Goal: Task Accomplishment & Management: Use online tool/utility

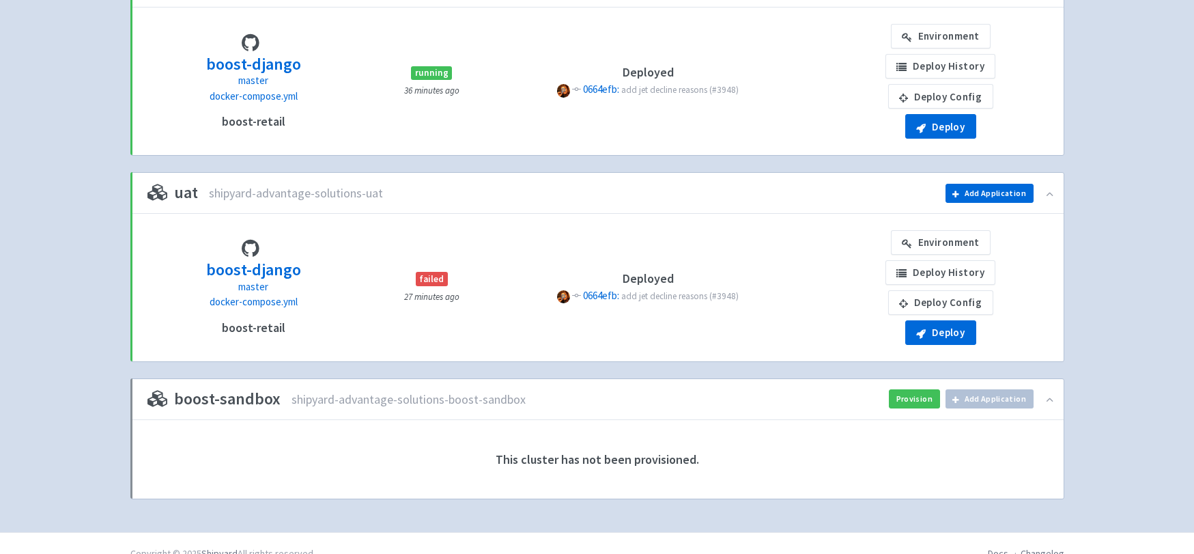
scroll to position [628, 0]
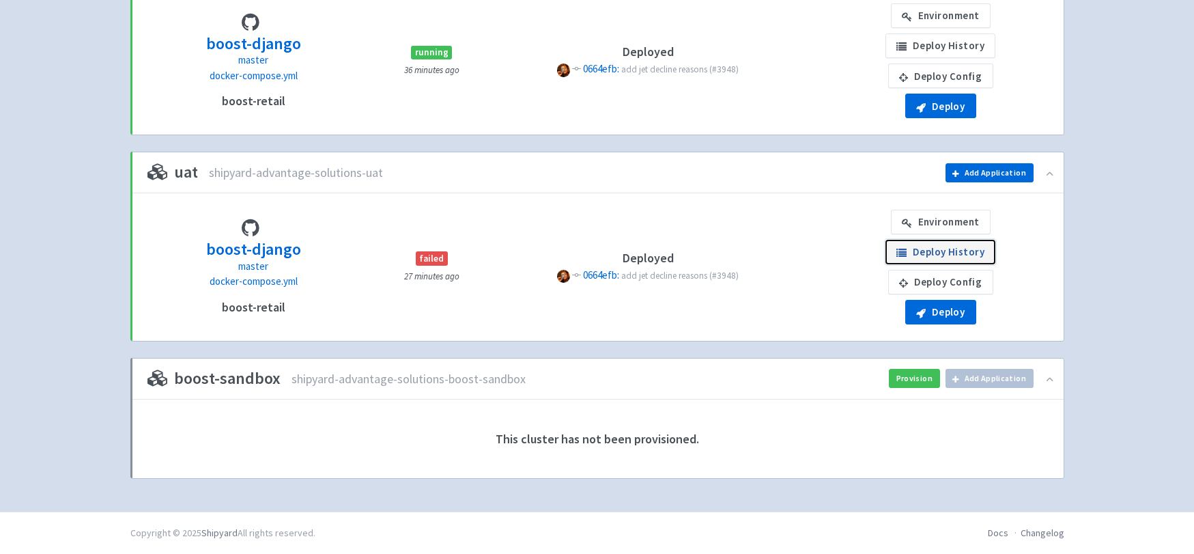
click at [938, 249] on link "Deploy History" at bounding box center [941, 252] width 110 height 25
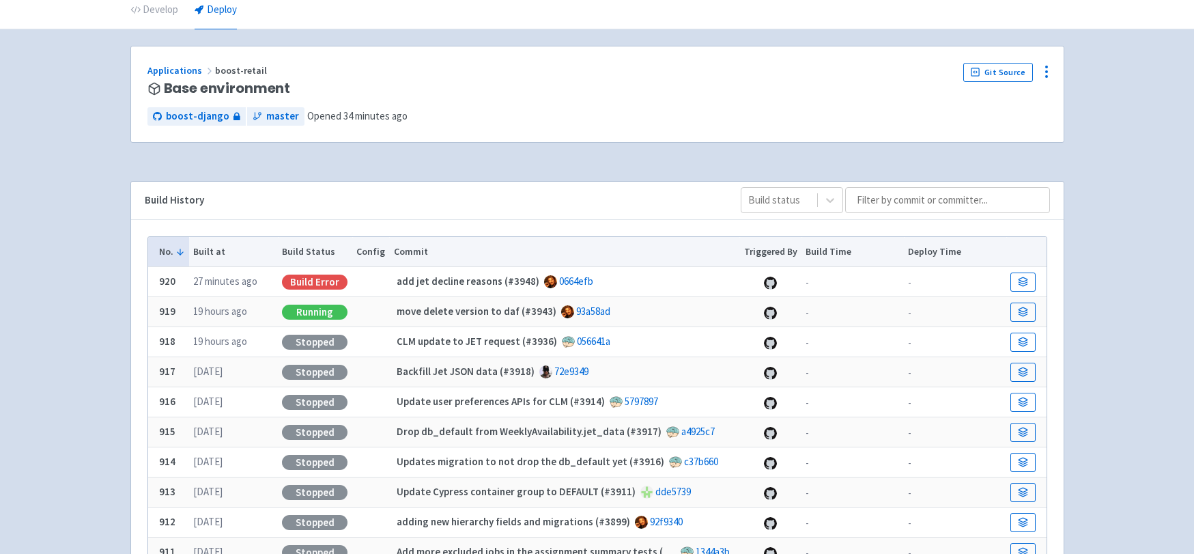
scroll to position [64, 0]
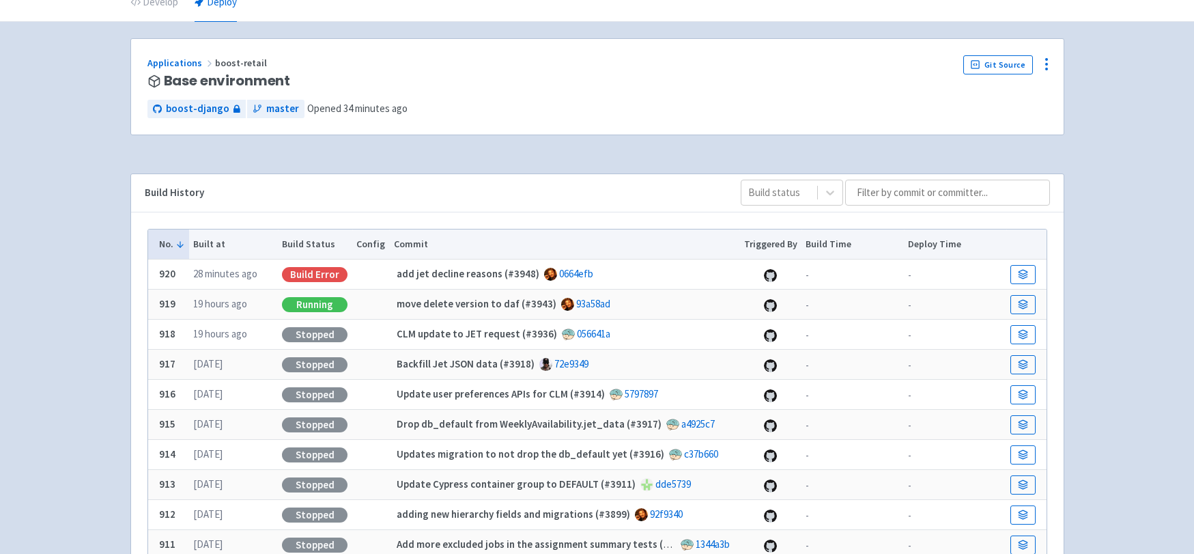
click at [572, 182] on div "Build History Build status" at bounding box center [597, 193] width 933 height 38
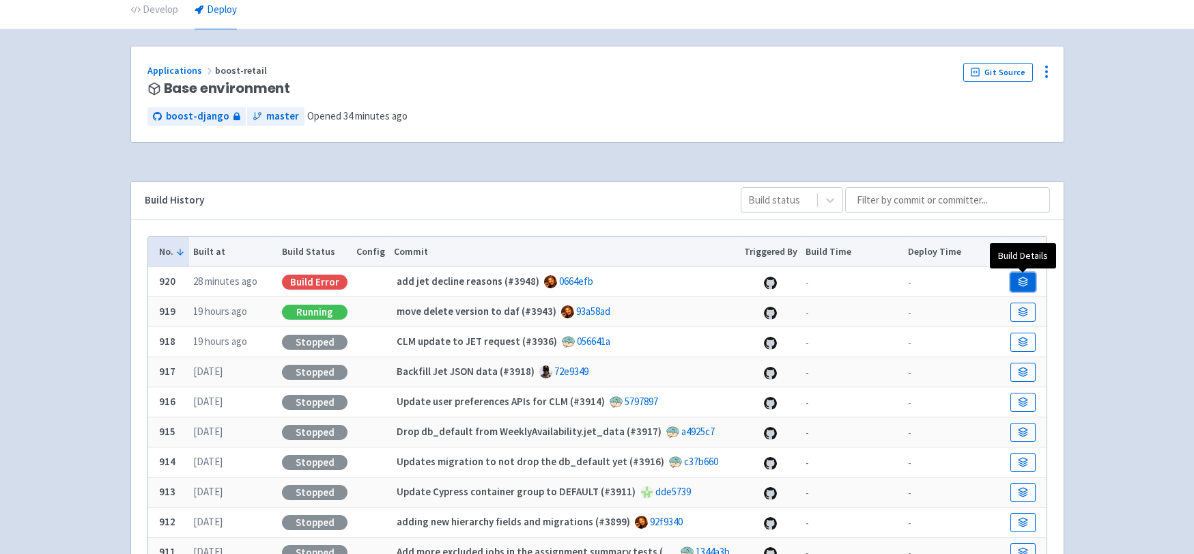
click at [1028, 281] on icon at bounding box center [1023, 282] width 10 height 10
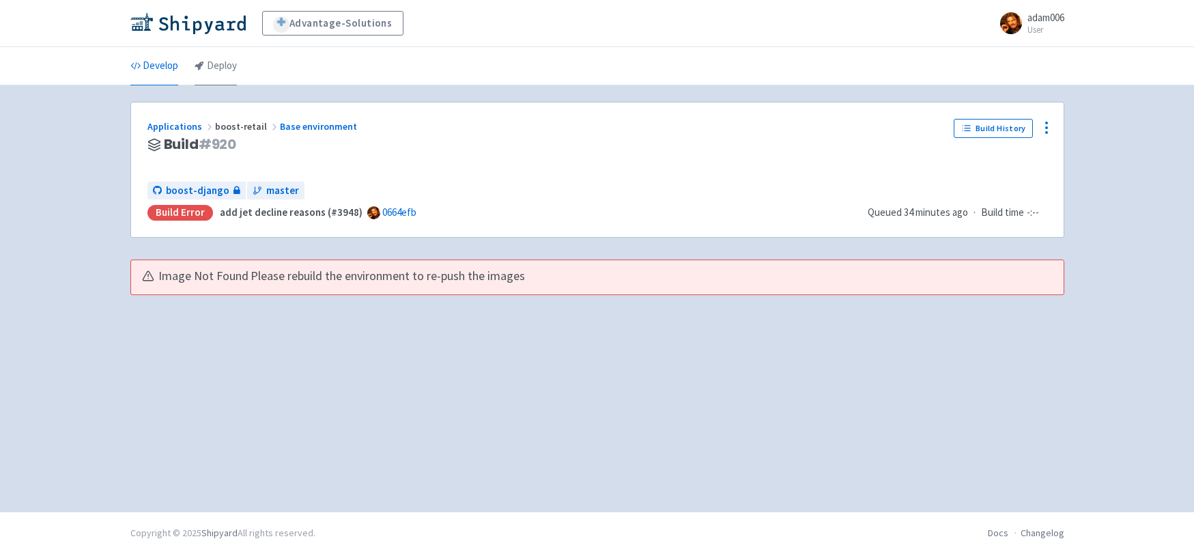
click at [210, 65] on link "Deploy" at bounding box center [216, 66] width 42 height 38
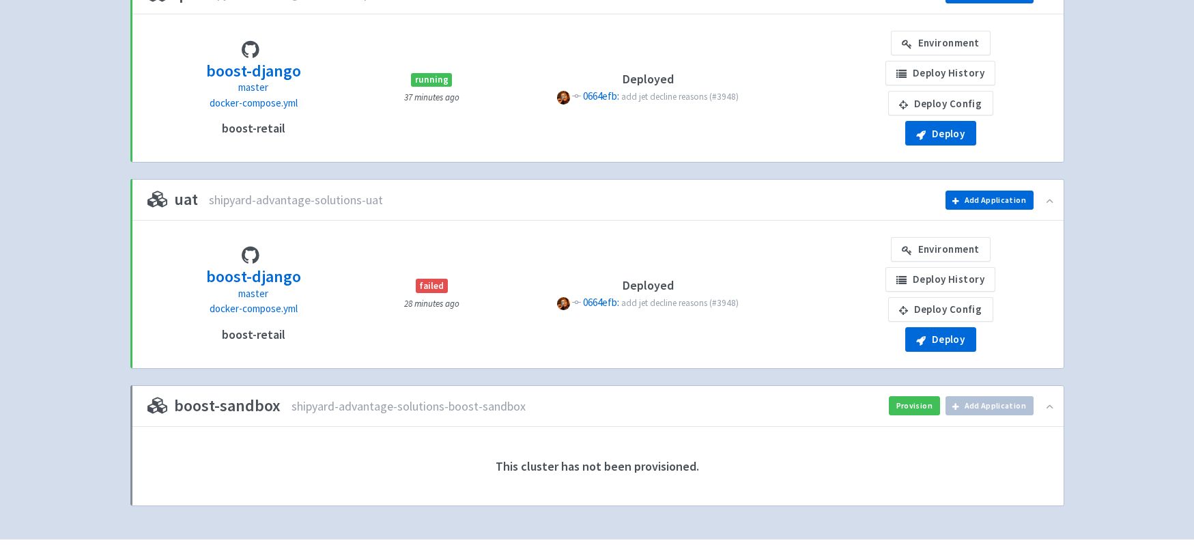
scroll to position [608, 0]
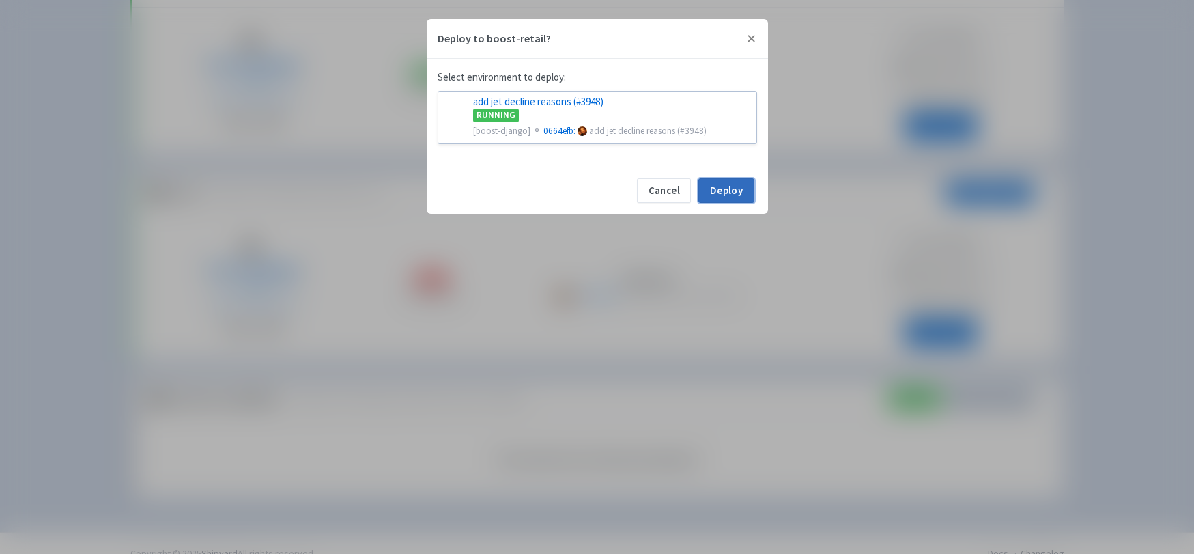
click at [723, 188] on button "Deploy" at bounding box center [726, 190] width 55 height 25
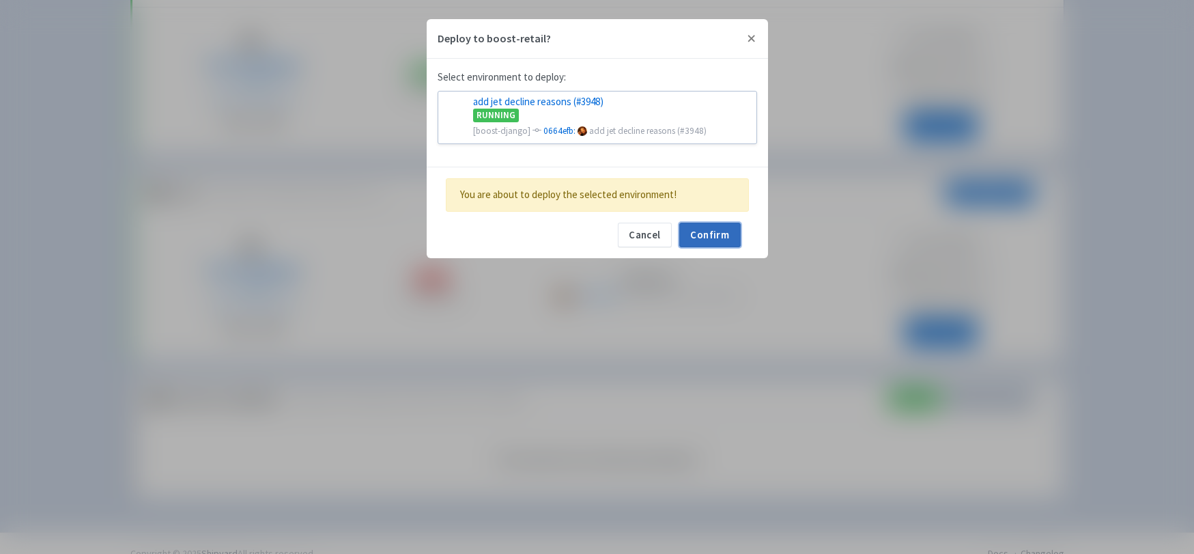
click at [720, 237] on button "Confirm" at bounding box center [709, 235] width 61 height 25
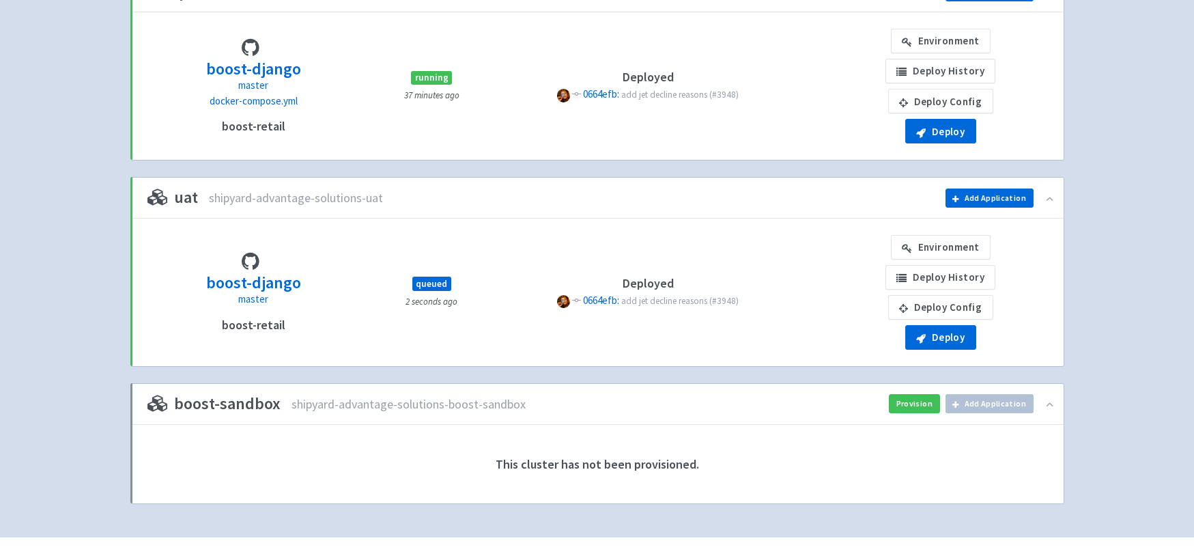
scroll to position [628, 0]
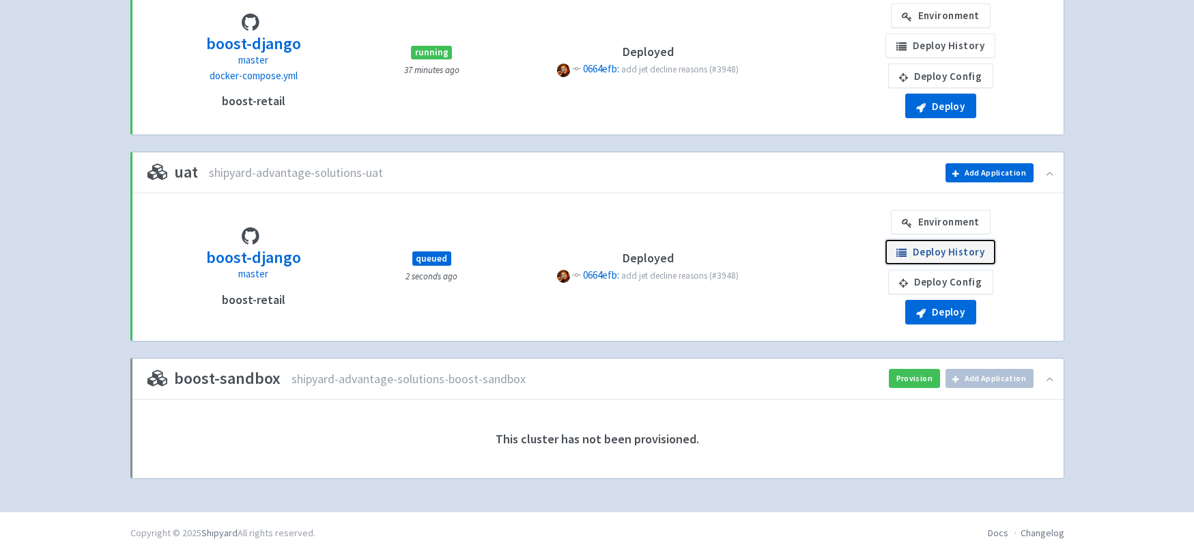
click at [918, 252] on link "Deploy History" at bounding box center [941, 252] width 110 height 25
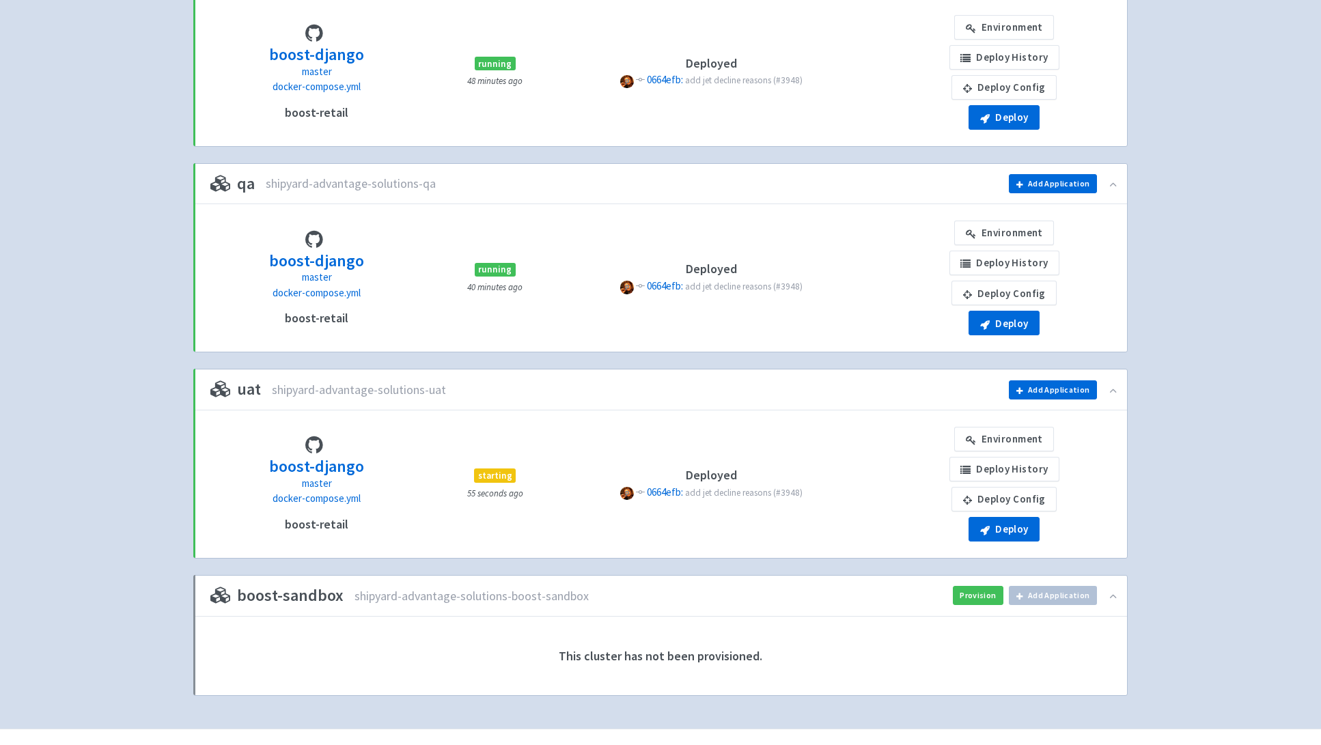
scroll to position [413, 0]
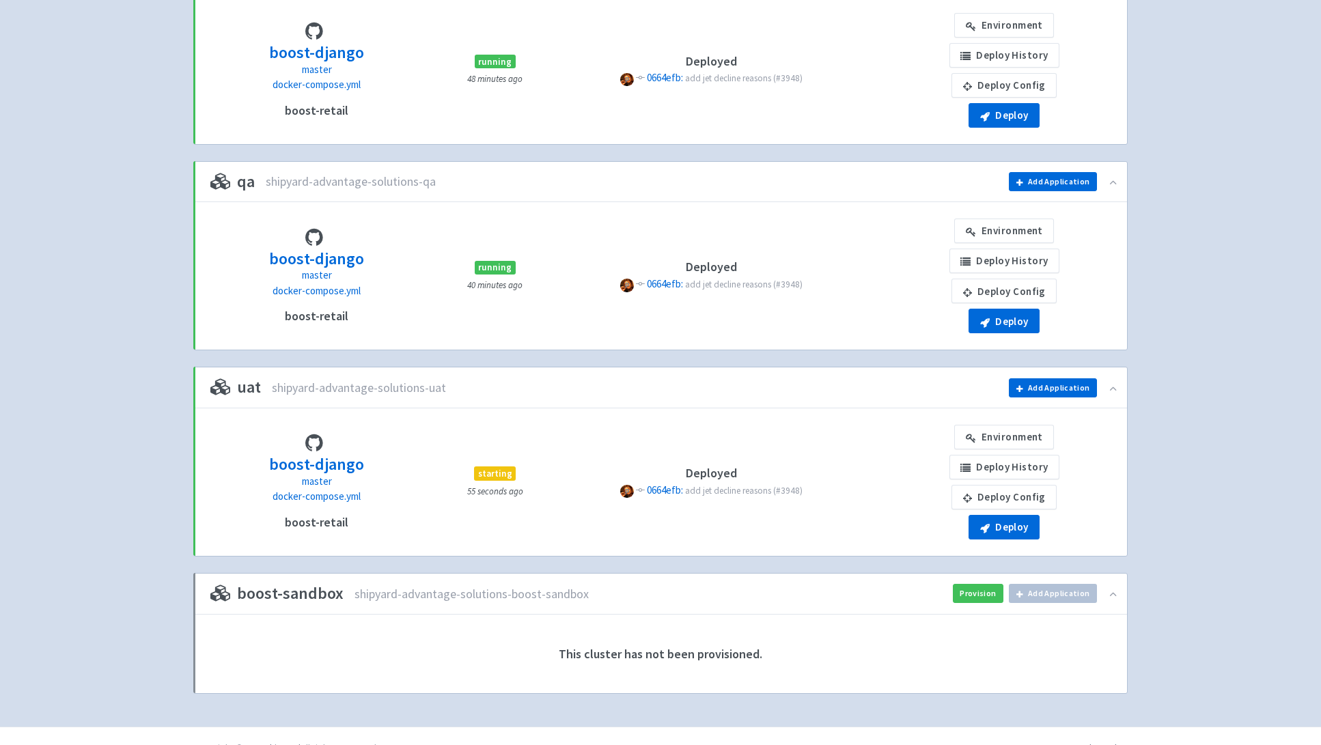
click at [97, 156] on div "Advantage-Solutions adam006 User Profile Sign out Develop Deploy" at bounding box center [660, 157] width 1321 height 1140
click at [167, 100] on div "Advantage-Solutions adam006 User Profile Sign out Develop Deploy" at bounding box center [660, 157] width 1321 height 1140
